Goal: Task Accomplishment & Management: Use online tool/utility

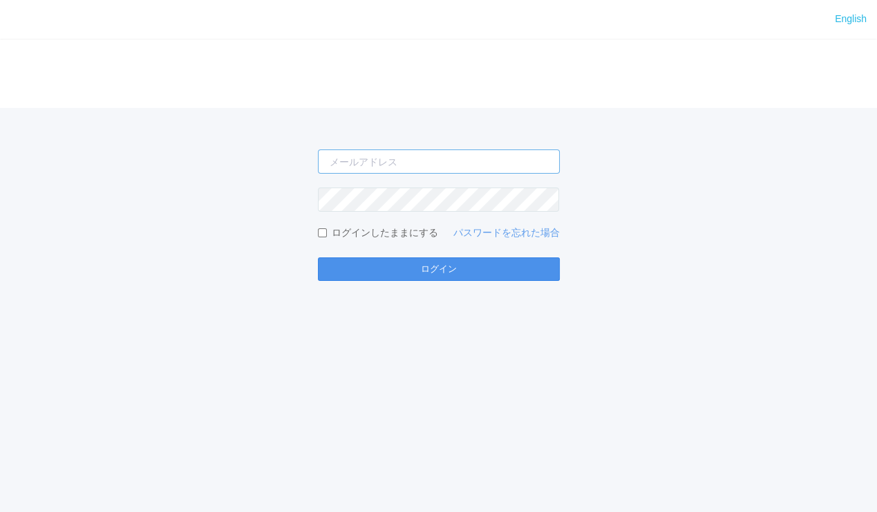
type input "[EMAIL_ADDRESS][PERSON_NAME][DOMAIN_NAME]"
click at [513, 269] on button "ログイン" at bounding box center [439, 269] width 242 height 24
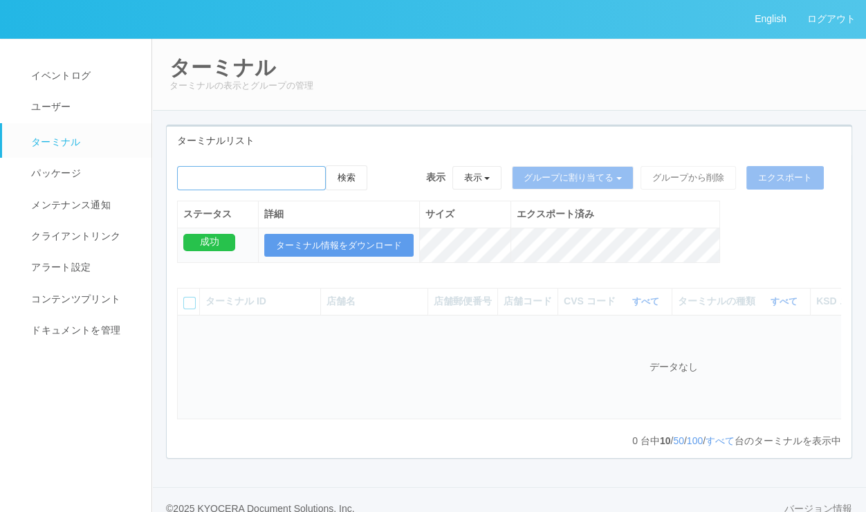
click at [287, 173] on input "emailSearch" at bounding box center [251, 178] width 149 height 24
click at [326, 165] on button "検索" at bounding box center [346, 177] width 41 height 25
click at [350, 176] on button "検索" at bounding box center [346, 177] width 41 height 25
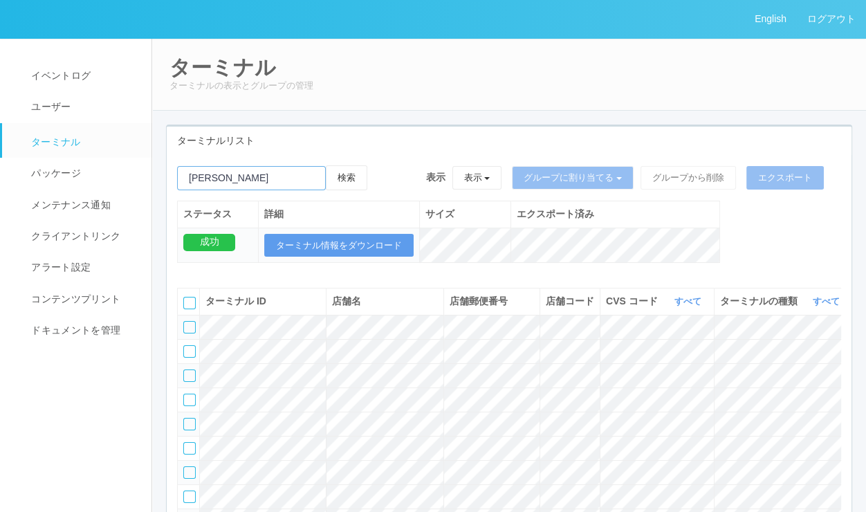
click at [294, 176] on input "emailSearch" at bounding box center [251, 178] width 149 height 24
click at [351, 180] on button "検索" at bounding box center [346, 177] width 41 height 25
drag, startPoint x: 245, startPoint y: 179, endPoint x: 132, endPoint y: 180, distance: 112.7
click at [132, 180] on div "English ログアウト イベントログ ユーザー ターミナル パッケージ メンテナンス通知 クライアントリンク アラート設定 コンテンツプリント ドキュメン…" at bounding box center [433, 338] width 866 height 677
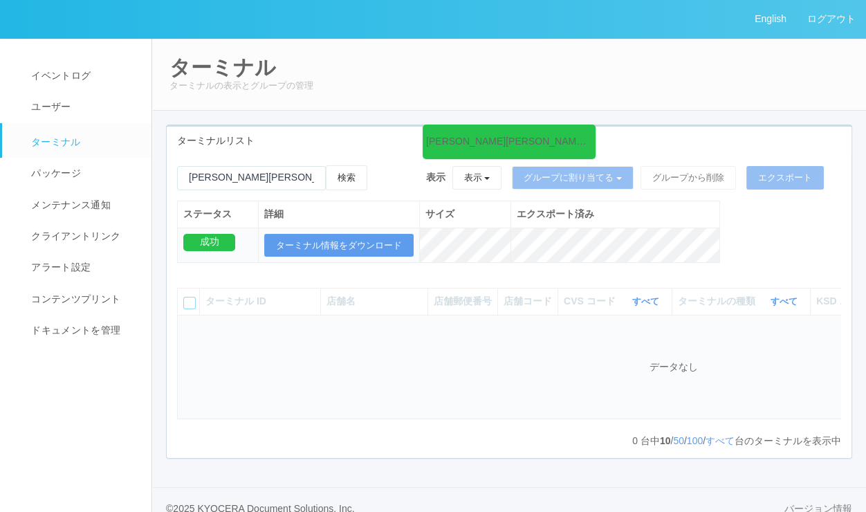
click at [185, 198] on div "検索" at bounding box center [272, 182] width 190 height 35
click at [281, 174] on input "emailSearch" at bounding box center [251, 178] width 149 height 24
type input "[PERSON_NAME]"
click at [326, 165] on button "検索" at bounding box center [346, 177] width 41 height 25
click at [351, 169] on button "検索" at bounding box center [346, 177] width 41 height 25
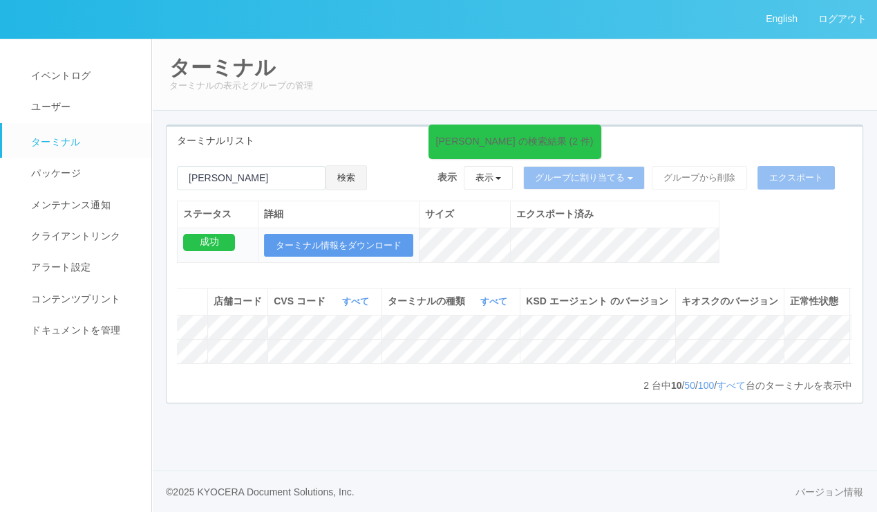
scroll to position [0, 346]
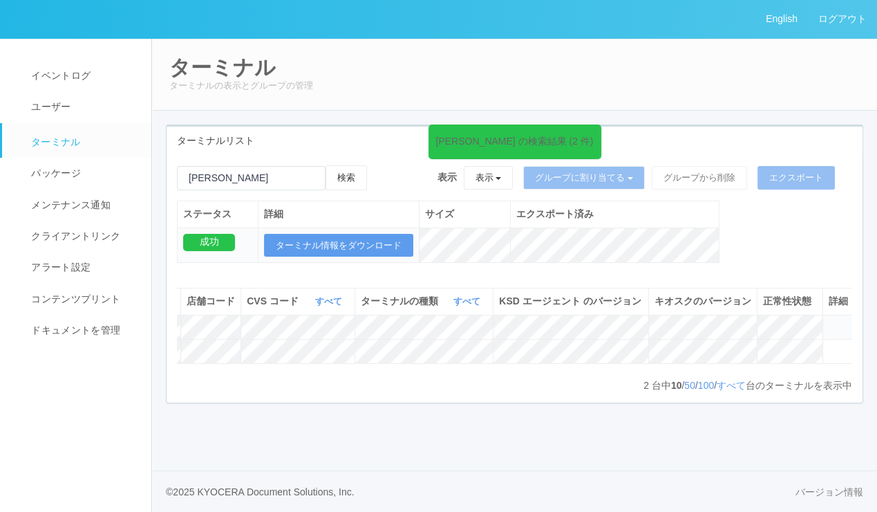
click at [829, 321] on icon at bounding box center [829, 321] width 0 height 0
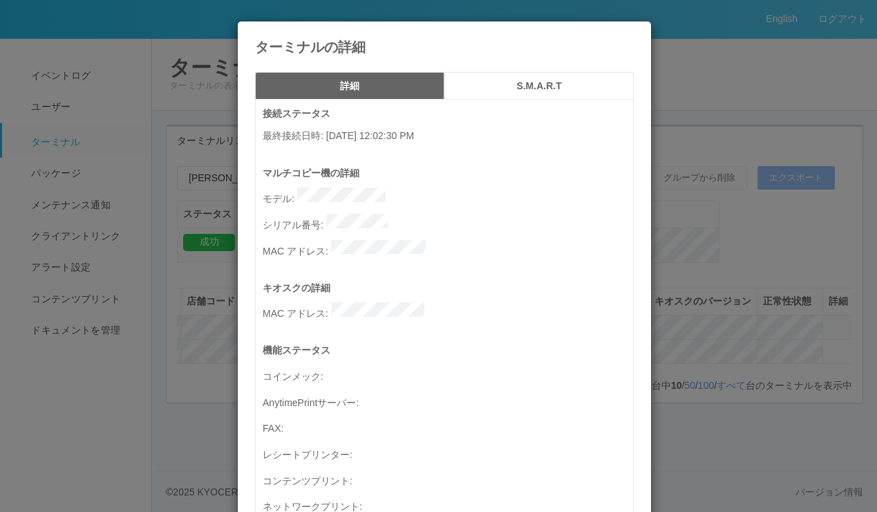
click at [559, 76] on button "S.M.A.R.T" at bounding box center [539, 86] width 189 height 28
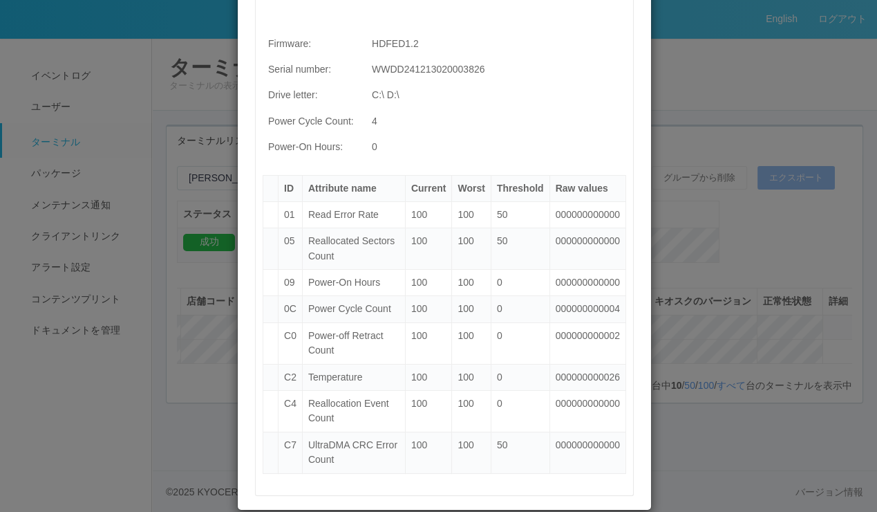
scroll to position [0, 0]
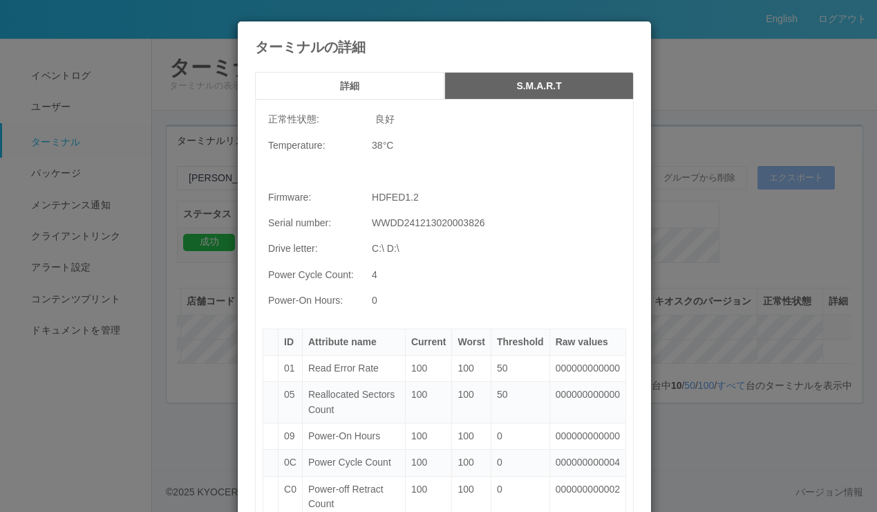
click at [346, 90] on h5 "詳細" at bounding box center [350, 86] width 180 height 10
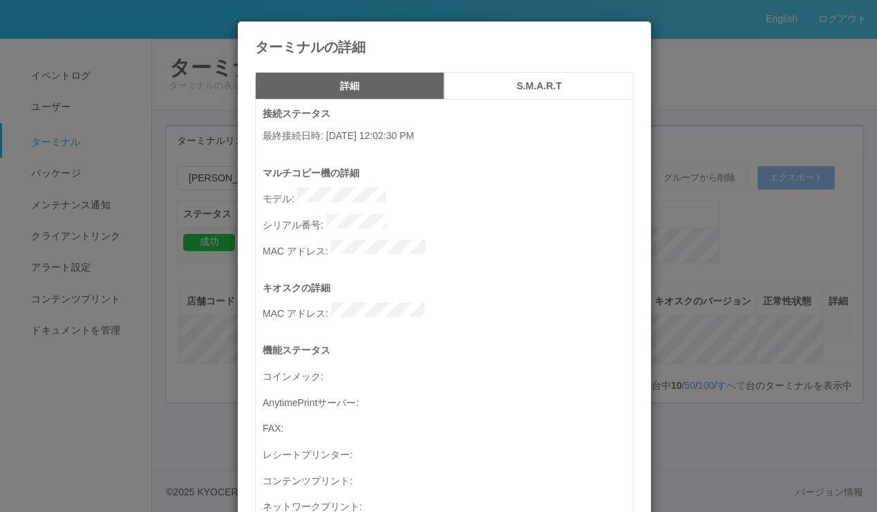
click at [634, 32] on icon at bounding box center [634, 32] width 0 height 0
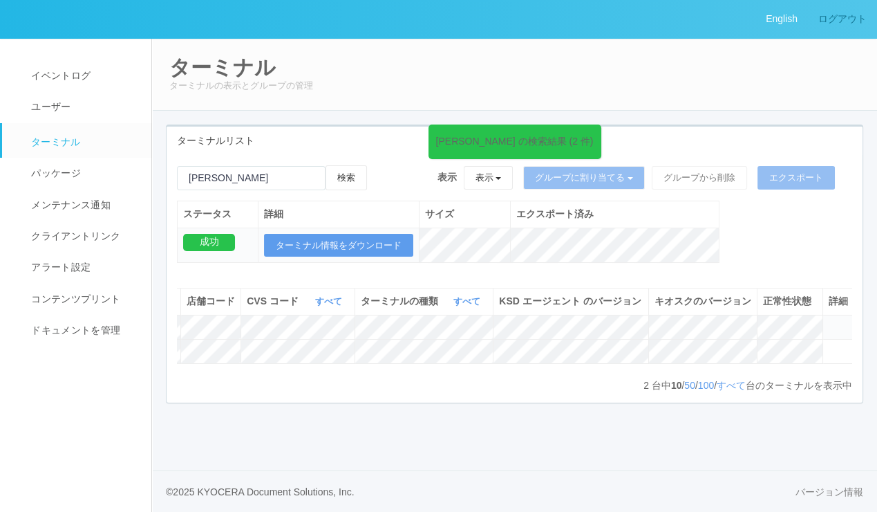
click at [853, 18] on link "ログアウト" at bounding box center [842, 19] width 69 height 38
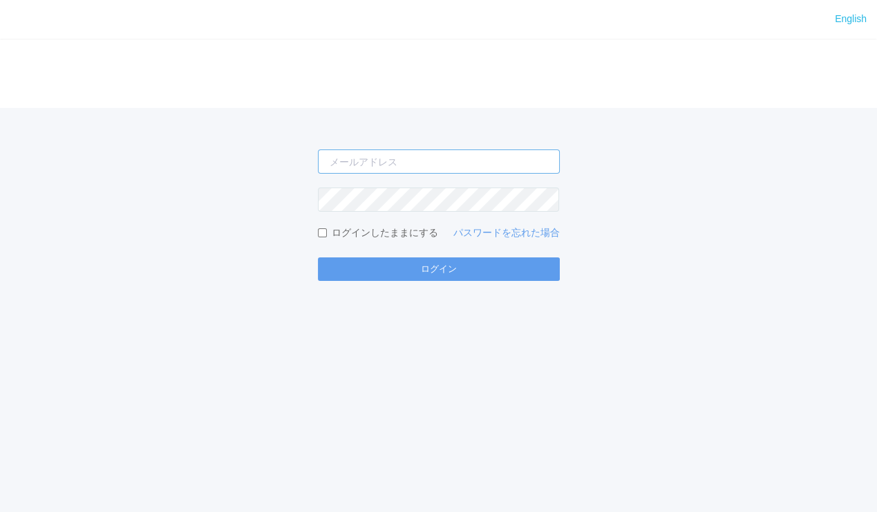
type input "[EMAIL_ADDRESS][PERSON_NAME][DOMAIN_NAME]"
